Goal: Task Accomplishment & Management: Manage account settings

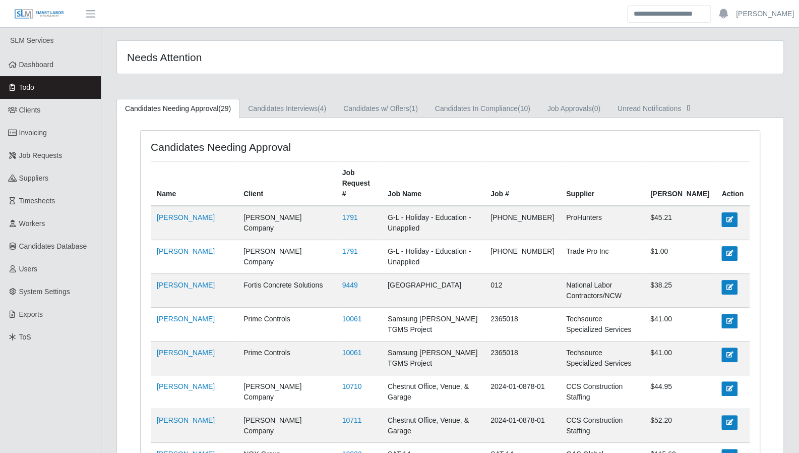
drag, startPoint x: 0, startPoint y: 0, endPoint x: 22, endPoint y: 91, distance: 93.8
click at [22, 91] on span "Todo" at bounding box center [26, 87] width 15 height 8
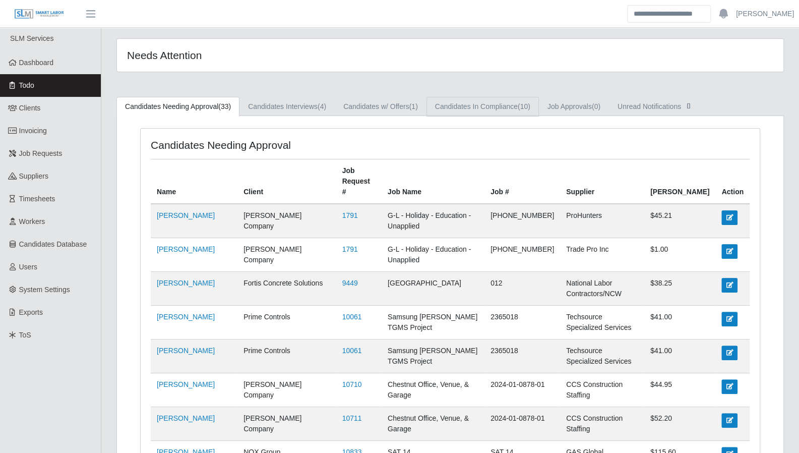
click at [472, 107] on link "Candidates In Compliance (10)" at bounding box center [482, 107] width 112 height 20
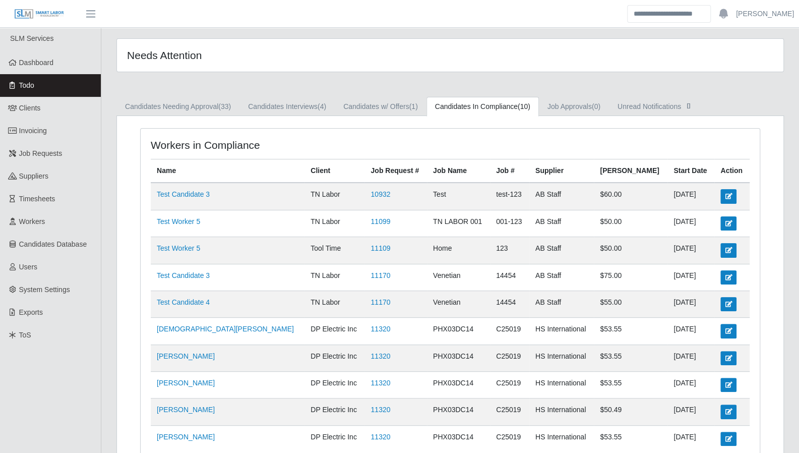
scroll to position [85, 0]
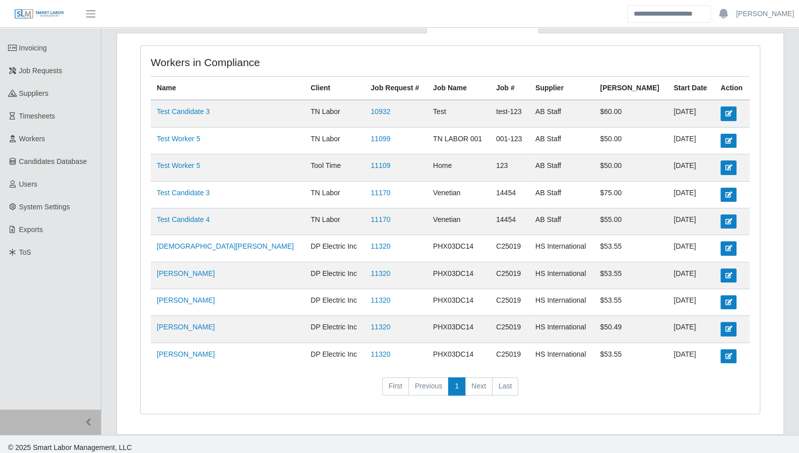
click at [442, 199] on td "Venetian" at bounding box center [458, 194] width 63 height 27
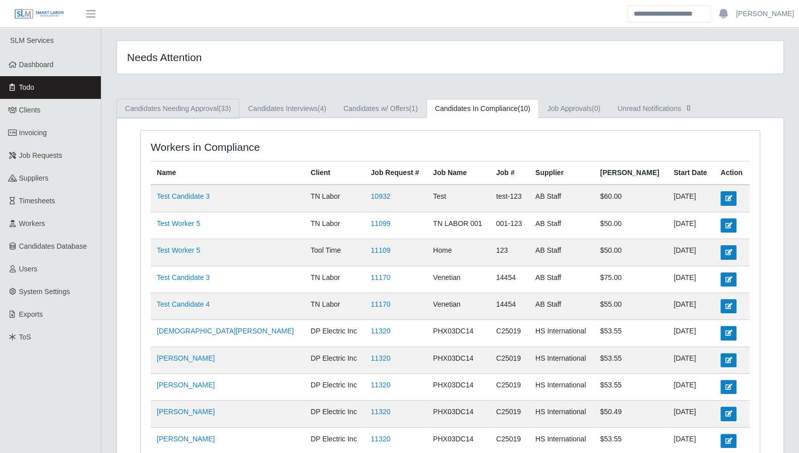
click at [215, 107] on link "Candidates Needing Approval (33)" at bounding box center [177, 109] width 123 height 20
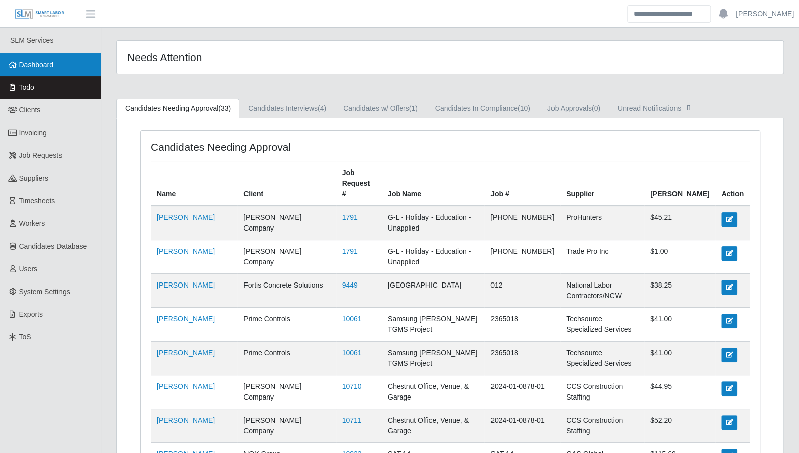
click at [66, 71] on link "Dashboard" at bounding box center [50, 64] width 101 height 23
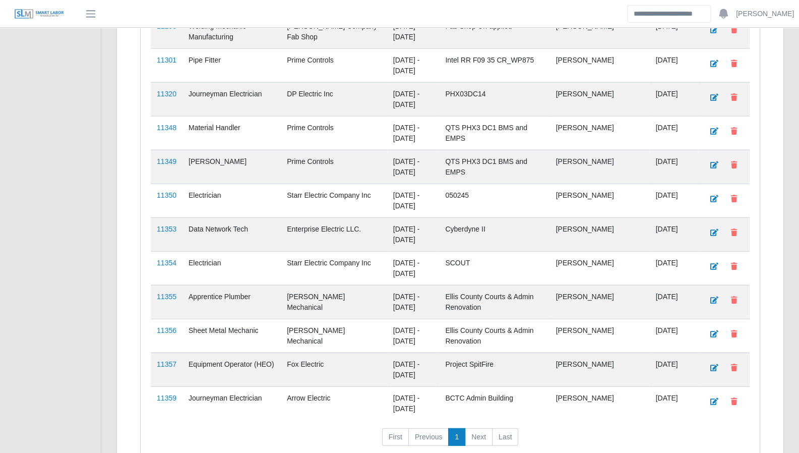
scroll to position [1456, 0]
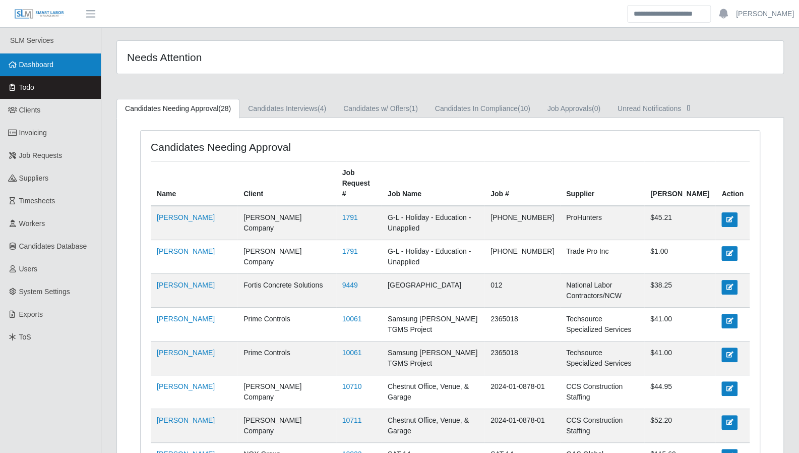
click at [42, 69] on span "Dashboard" at bounding box center [36, 64] width 35 height 8
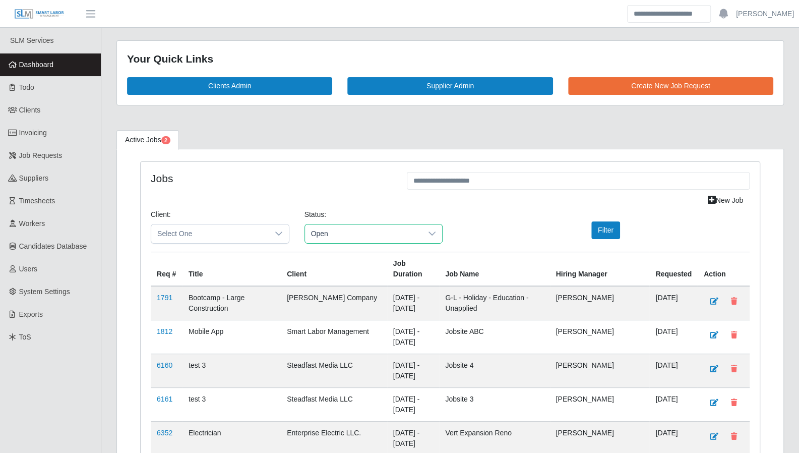
click at [329, 230] on span "Open" at bounding box center [363, 233] width 117 height 19
click at [597, 229] on button "Filter" at bounding box center [605, 230] width 29 height 18
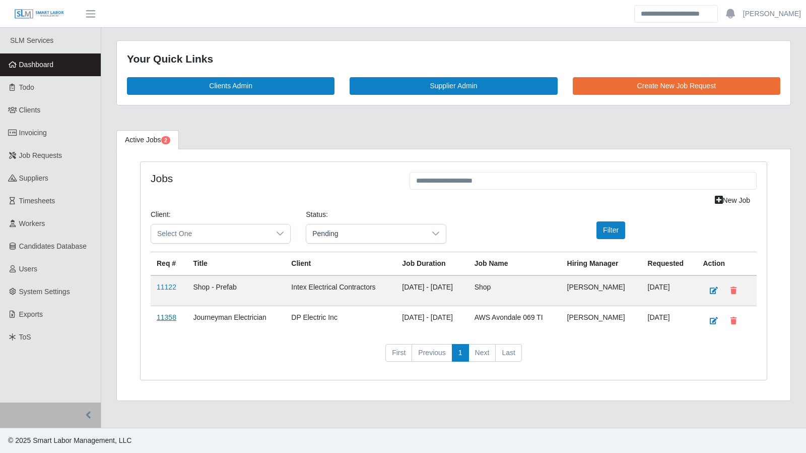
click at [169, 315] on link "11358" at bounding box center [167, 317] width 20 height 8
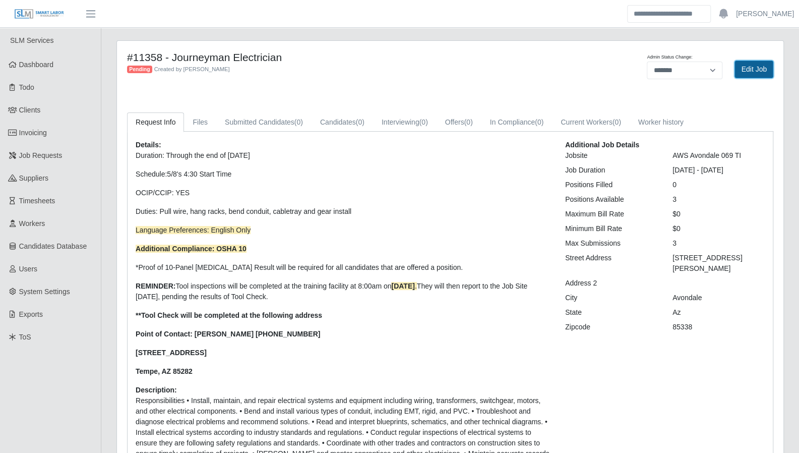
click at [747, 73] on link "Edit Job" at bounding box center [753, 69] width 39 height 18
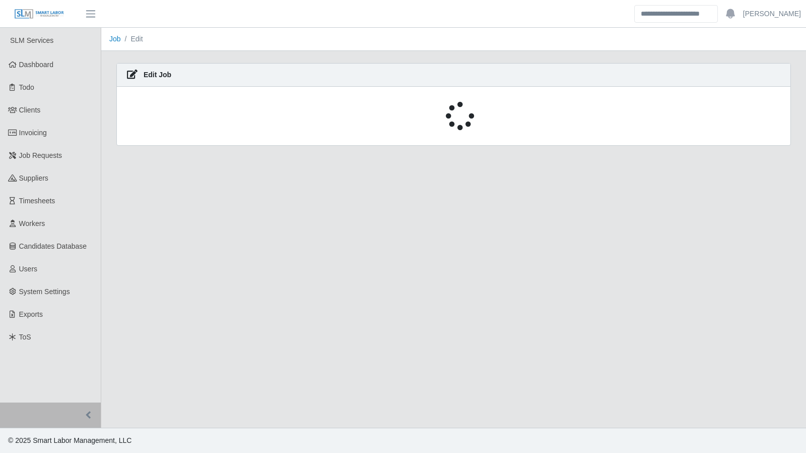
select select "****"
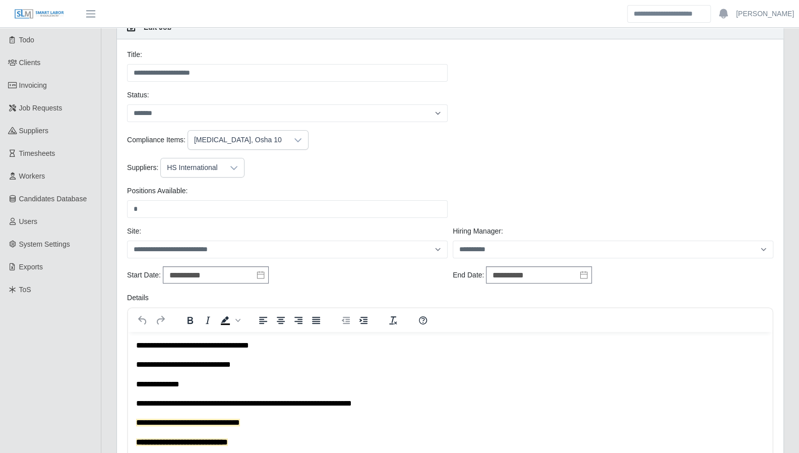
scroll to position [48, 0]
click at [234, 167] on icon at bounding box center [234, 167] width 8 height 8
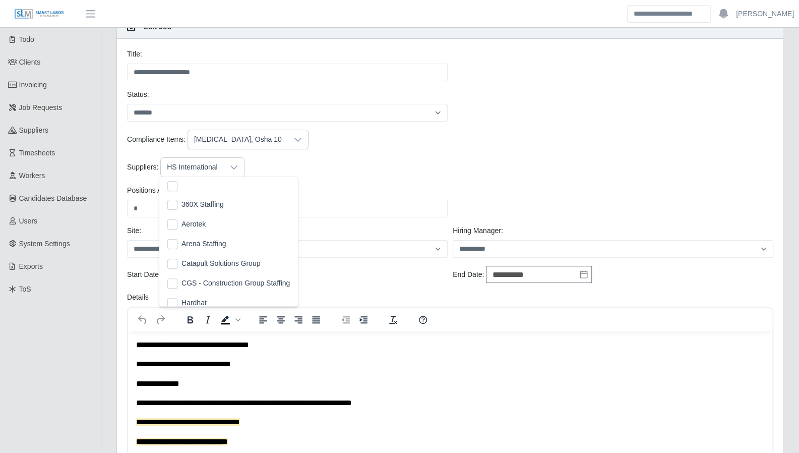
scroll to position [45, 0]
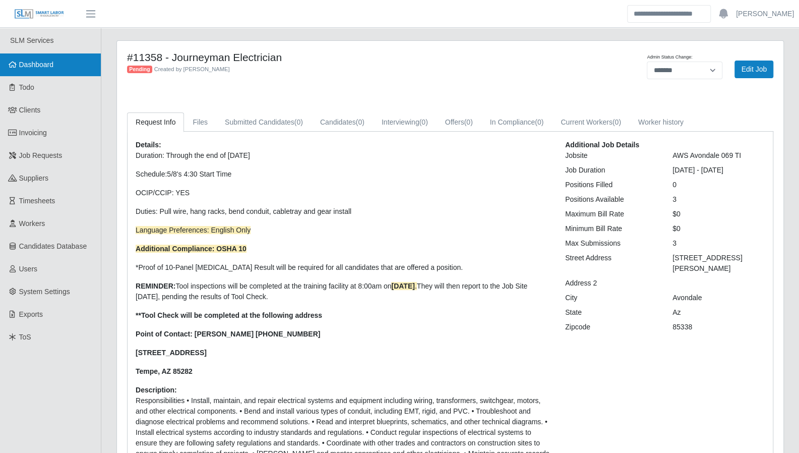
click at [31, 64] on span "Dashboard" at bounding box center [36, 64] width 35 height 8
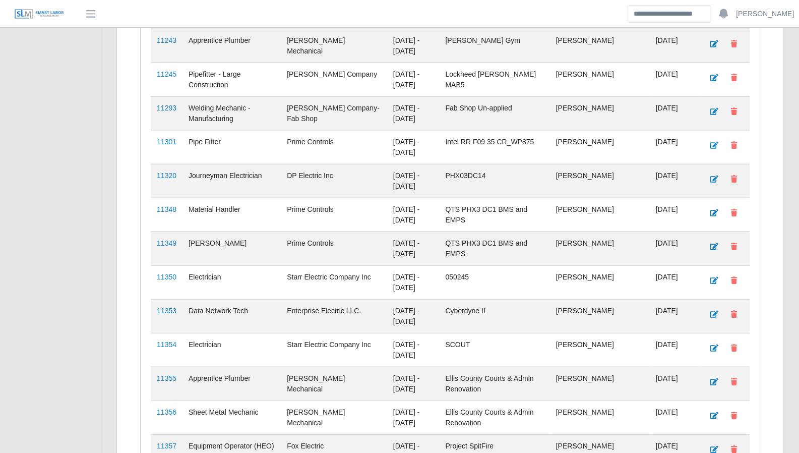
scroll to position [1456, 0]
